Goal: Task Accomplishment & Management: Manage account settings

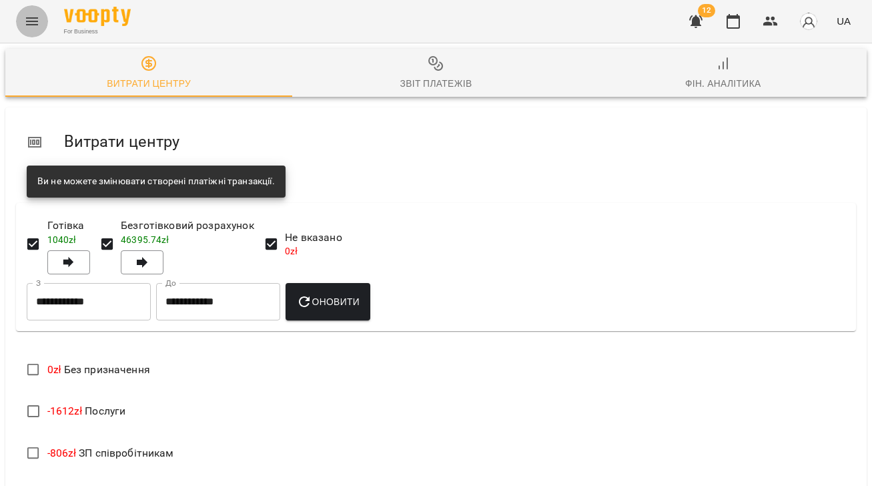
click at [25, 19] on icon "Menu" at bounding box center [32, 21] width 16 height 16
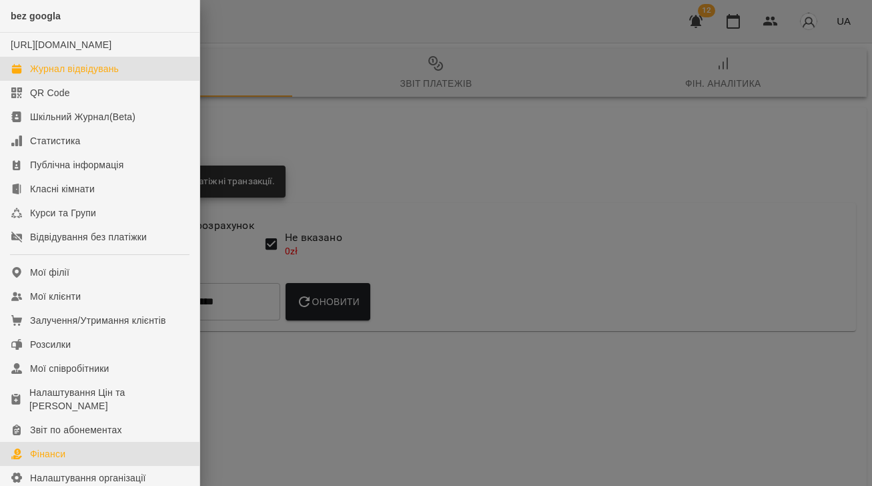
drag, startPoint x: 65, startPoint y: 83, endPoint x: 529, endPoint y: 308, distance: 515.8
click at [65, 75] on div "Журнал відвідувань" at bounding box center [74, 68] width 89 height 13
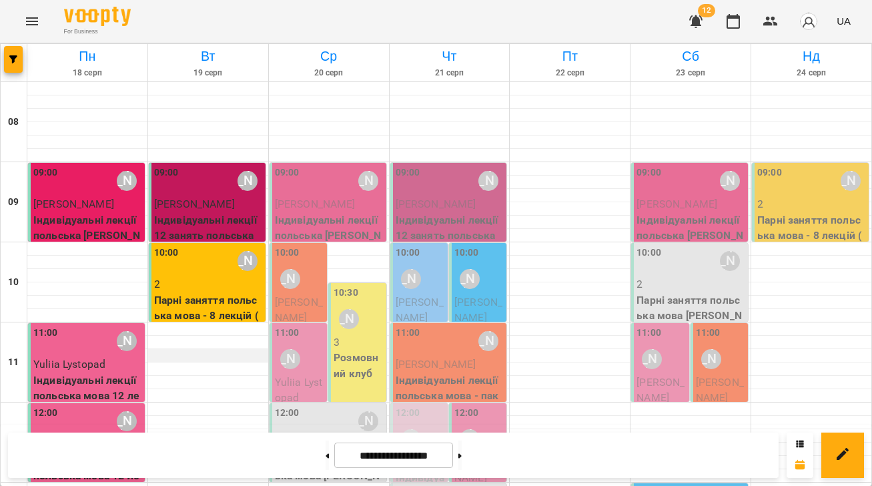
scroll to position [467, 0]
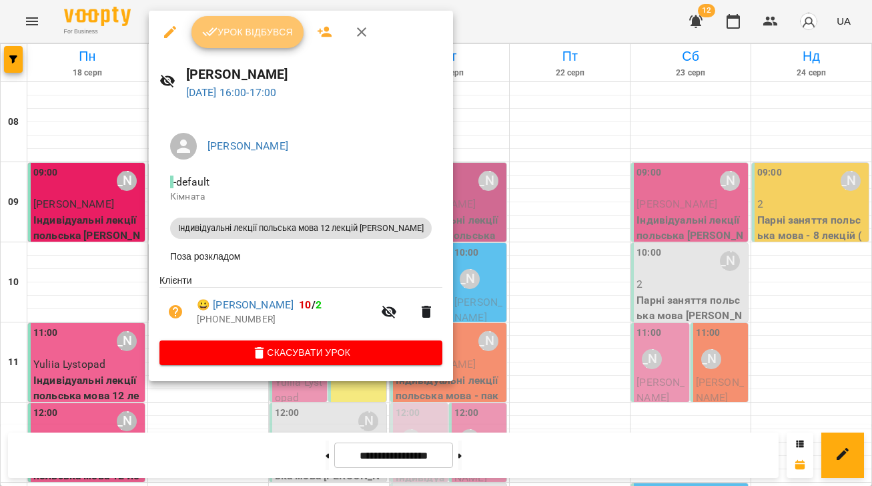
click at [223, 29] on span "Урок відбувся" at bounding box center [247, 32] width 91 height 16
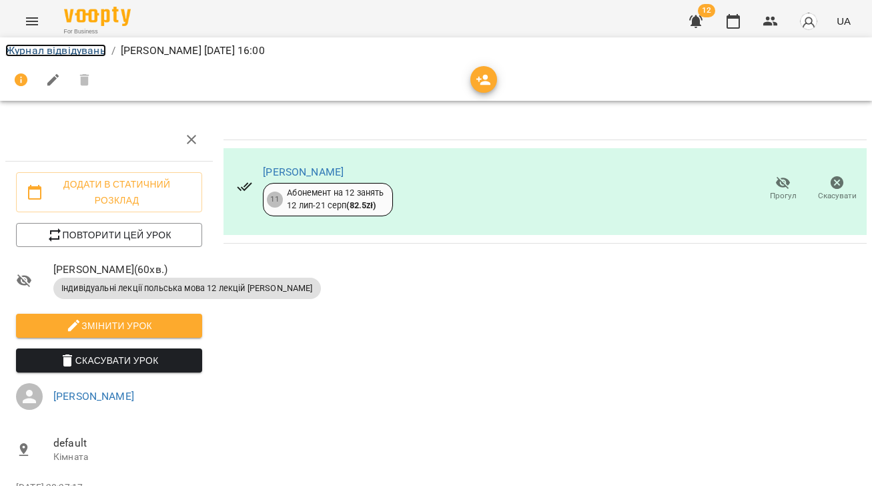
drag, startPoint x: 57, startPoint y: 49, endPoint x: 176, endPoint y: 206, distance: 197.3
click at [57, 49] on link "Журнал відвідувань" at bounding box center [55, 50] width 101 height 13
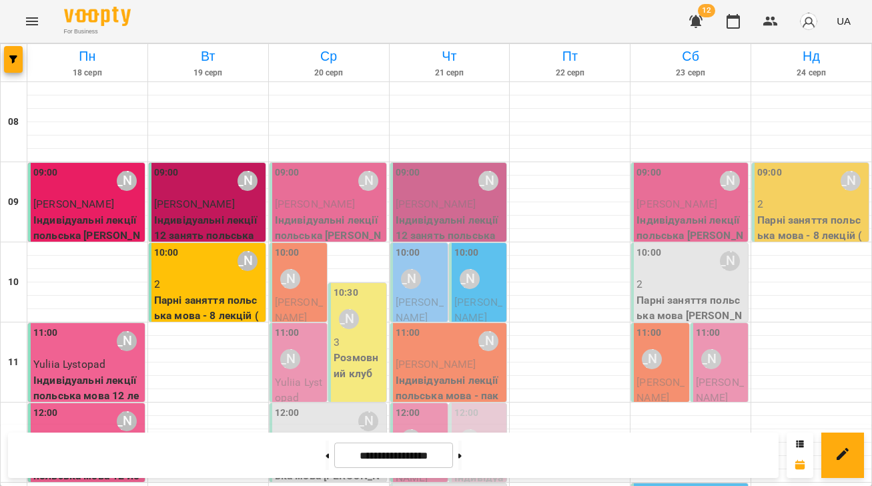
scroll to position [617, 0]
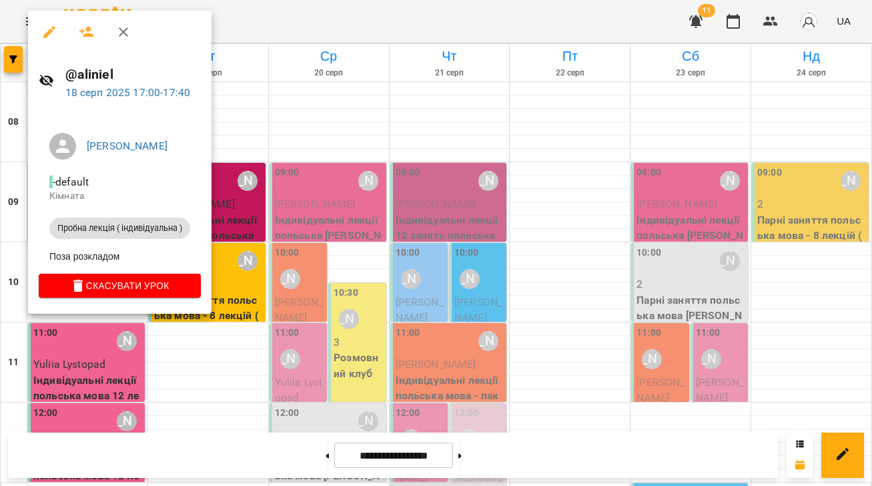
click at [322, 271] on div at bounding box center [436, 243] width 872 height 486
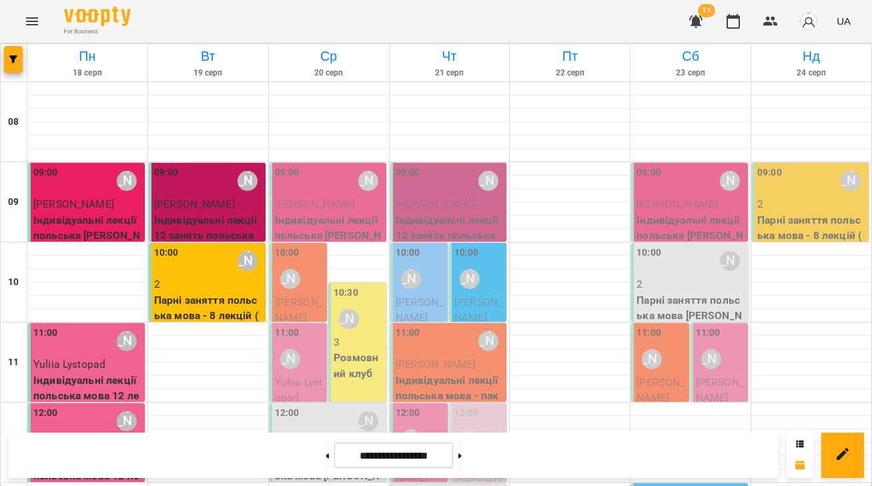
scroll to position [0, 0]
